Goal: Manage account settings

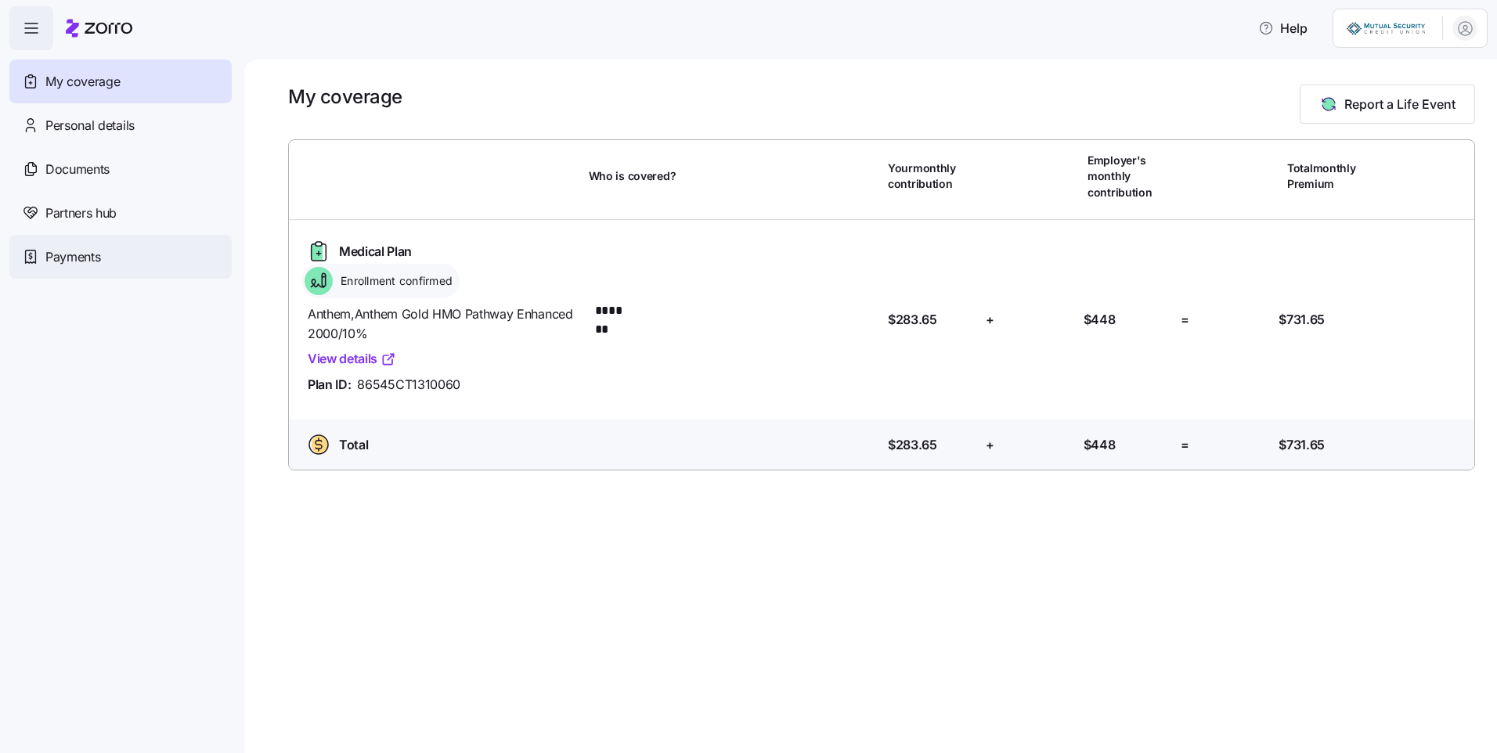
click at [81, 261] on span "Payments" at bounding box center [72, 257] width 55 height 20
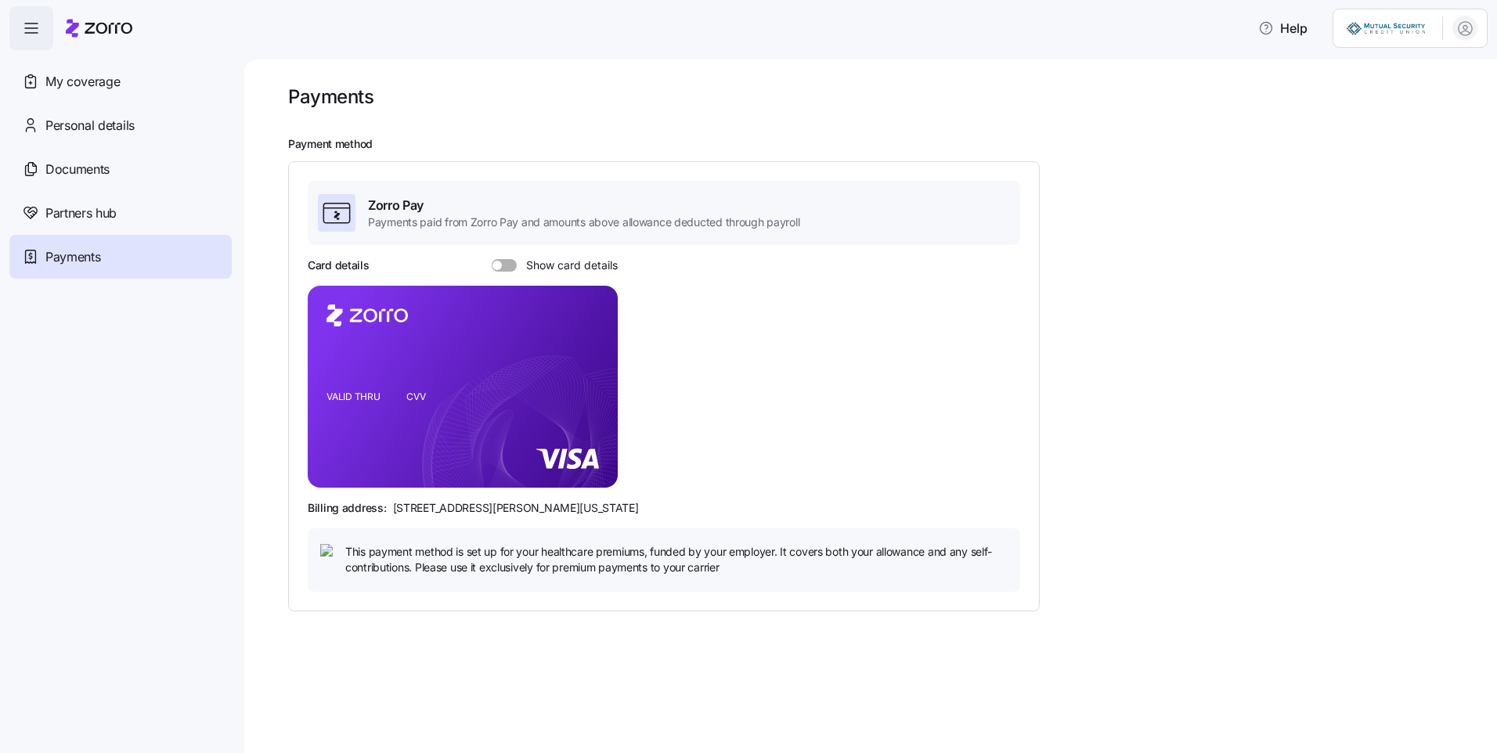
click at [500, 262] on span at bounding box center [497, 265] width 9 height 9
click at [492, 259] on input "Show card details" at bounding box center [492, 259] width 0 height 0
click at [507, 265] on span at bounding box center [511, 265] width 9 height 9
click at [492, 259] on input "Show card details" at bounding box center [492, 259] width 0 height 0
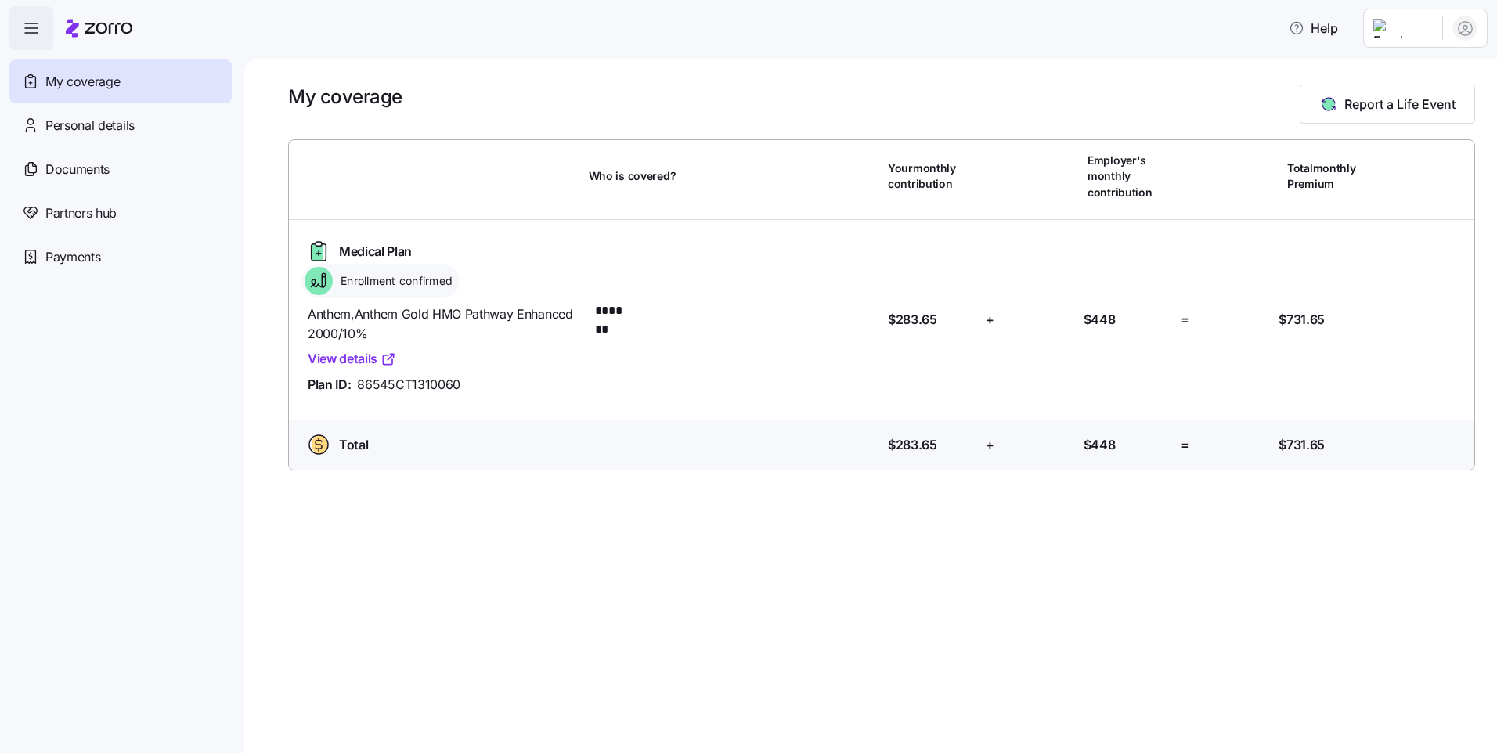
click at [353, 358] on link "View details" at bounding box center [352, 359] width 88 height 20
click at [69, 257] on span "Payments" at bounding box center [72, 257] width 55 height 20
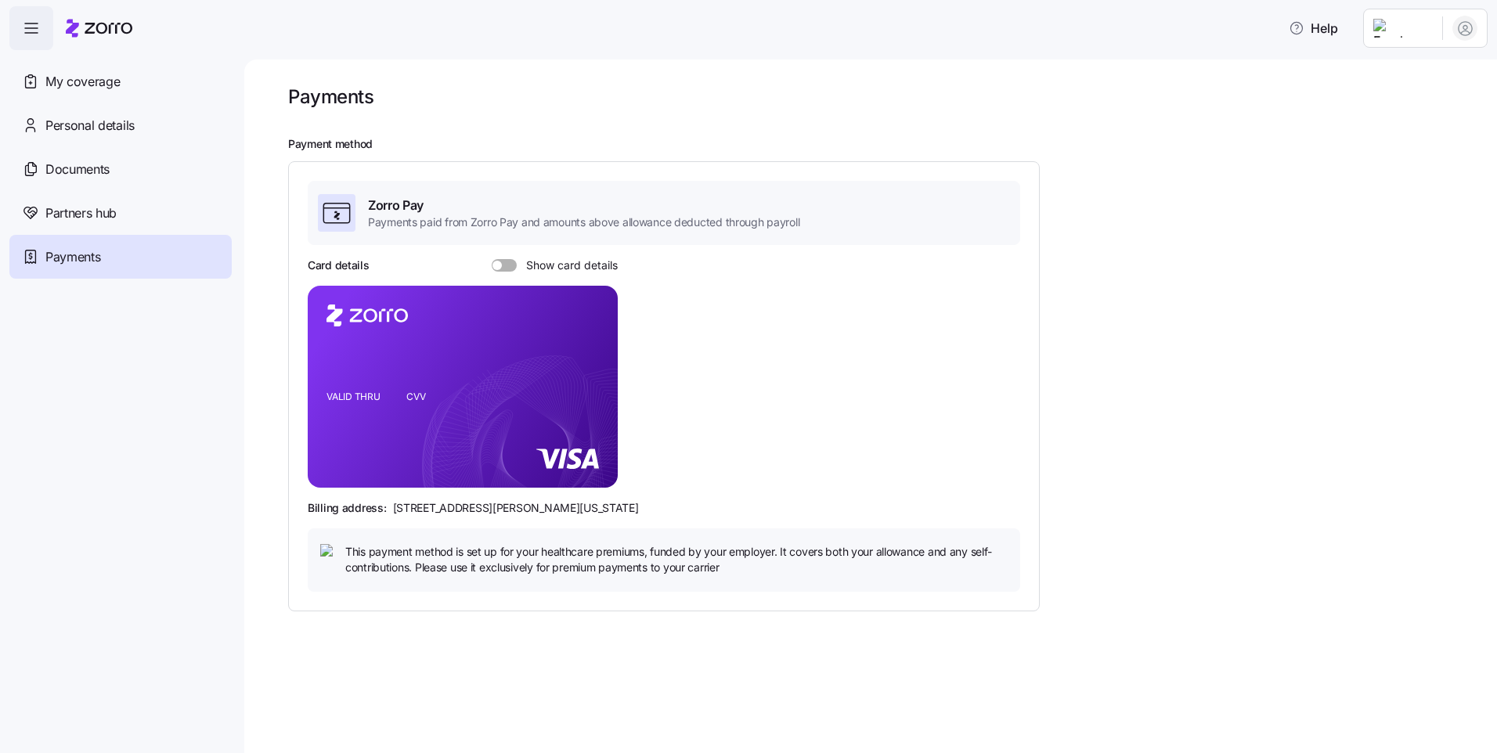
click at [502, 269] on span at bounding box center [510, 265] width 16 height 13
click at [492, 259] on input "Show card details" at bounding box center [492, 259] width 0 height 0
click at [745, 295] on div "Card details Show card details VALID THRU CVV Billing address: 810 Sharon Drive…" at bounding box center [664, 425] width 713 height 334
click at [83, 85] on span "My coverage" at bounding box center [82, 82] width 74 height 20
